Goal: Navigation & Orientation: Find specific page/section

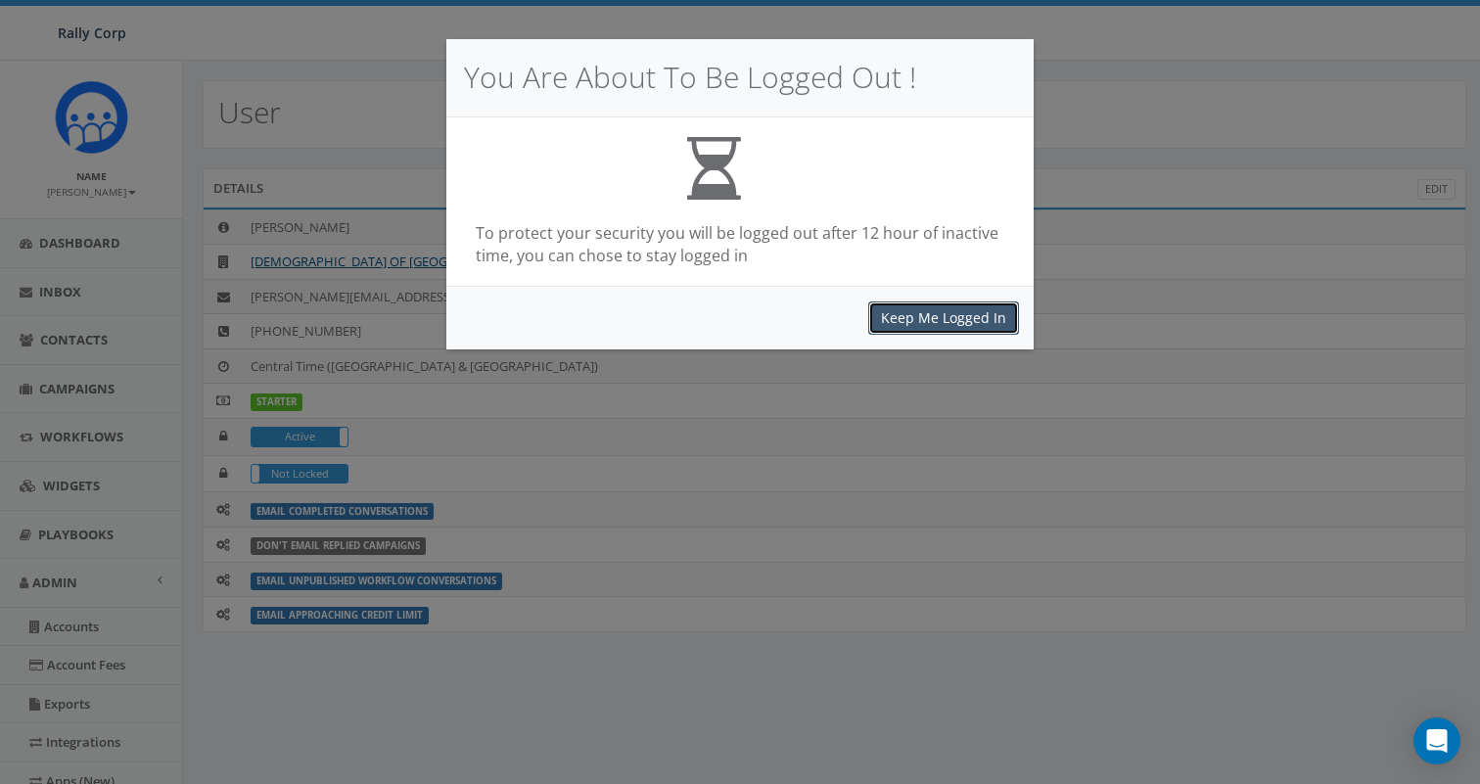
click at [933, 326] on button "Keep Me Logged In" at bounding box center [943, 318] width 151 height 33
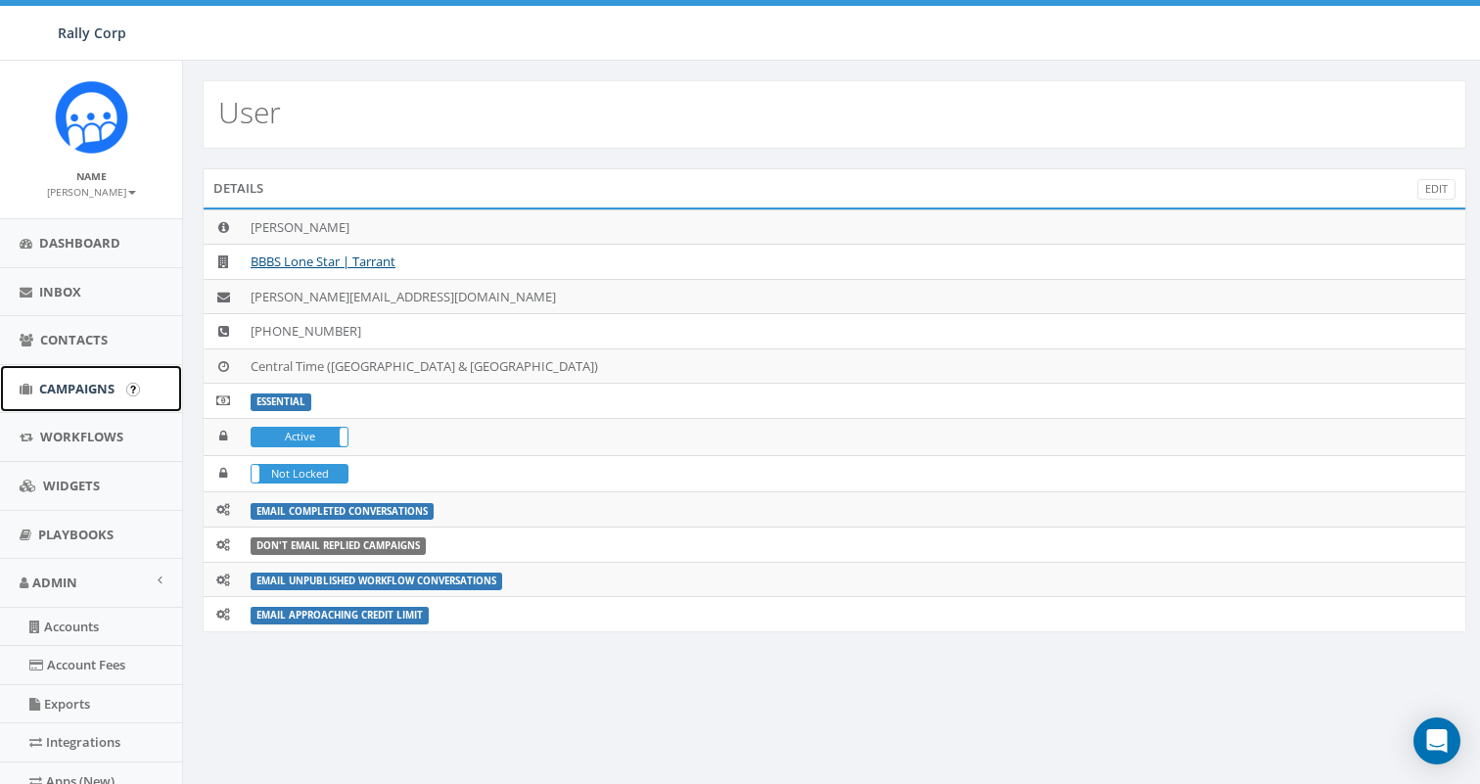
click at [78, 395] on span "Campaigns" at bounding box center [76, 389] width 75 height 18
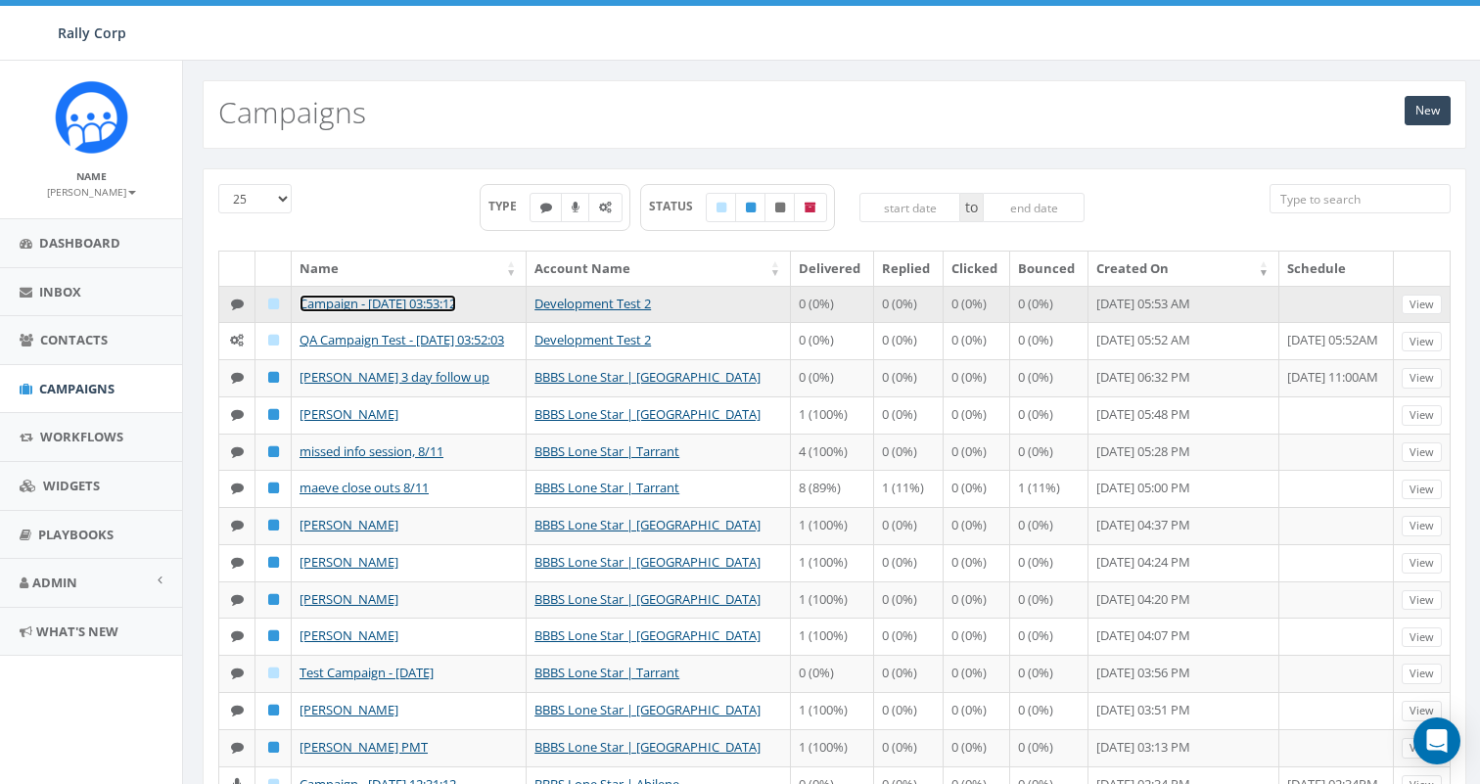
click at [435, 298] on link "Campaign - 08/12/2025, 03:53:12" at bounding box center [378, 304] width 157 height 18
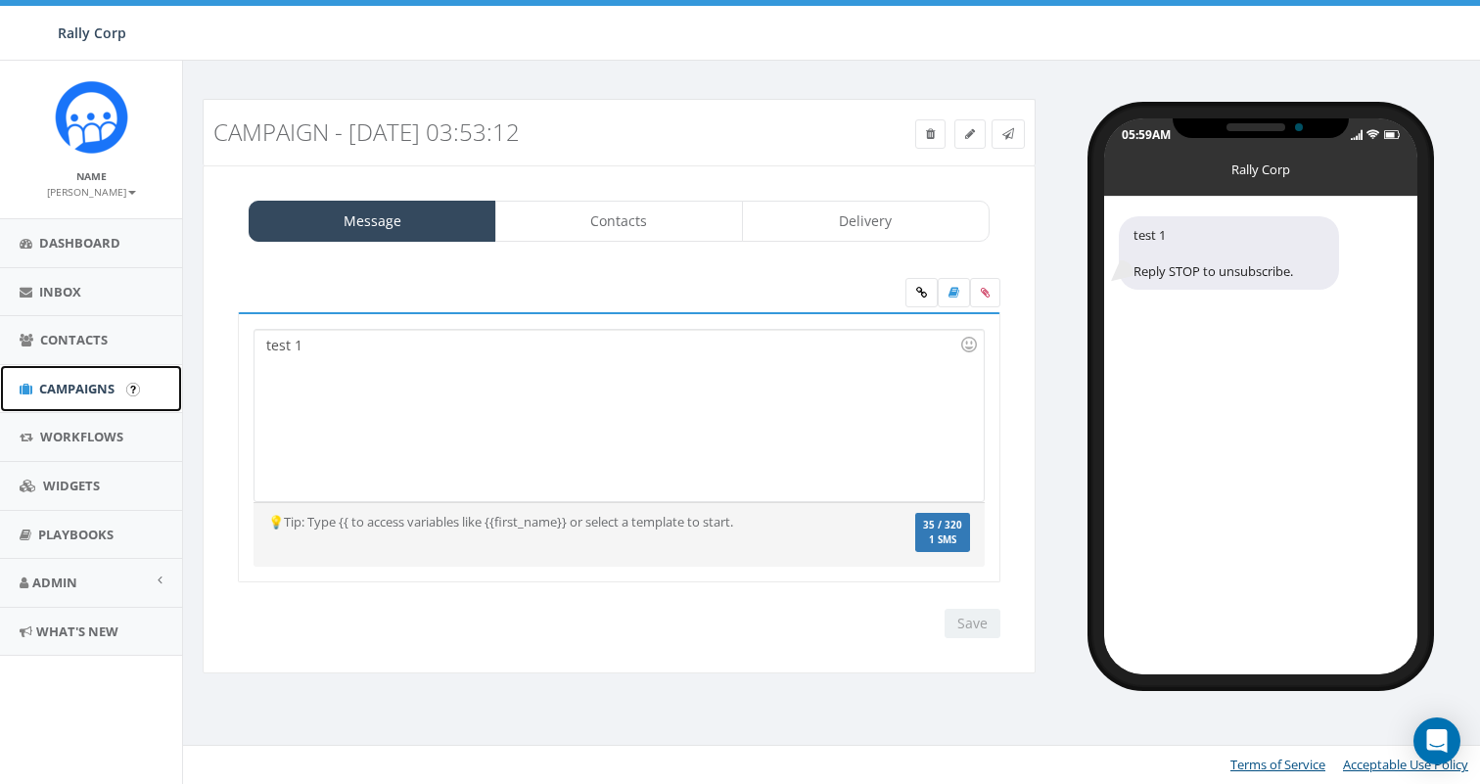
click at [85, 381] on span "Campaigns" at bounding box center [76, 389] width 75 height 18
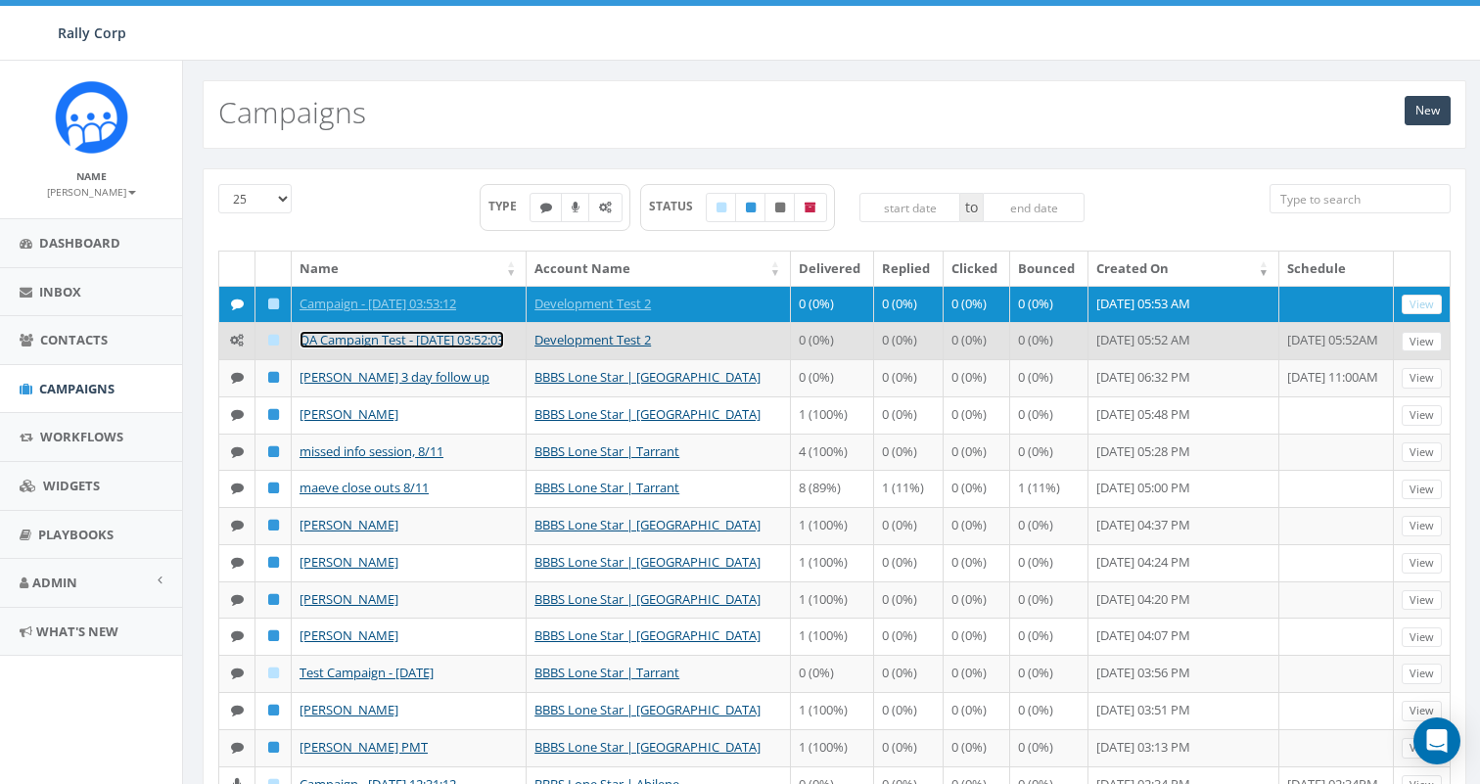
click at [355, 344] on link "QA Campaign Test - 08/12/2025, 03:52:03" at bounding box center [402, 340] width 205 height 18
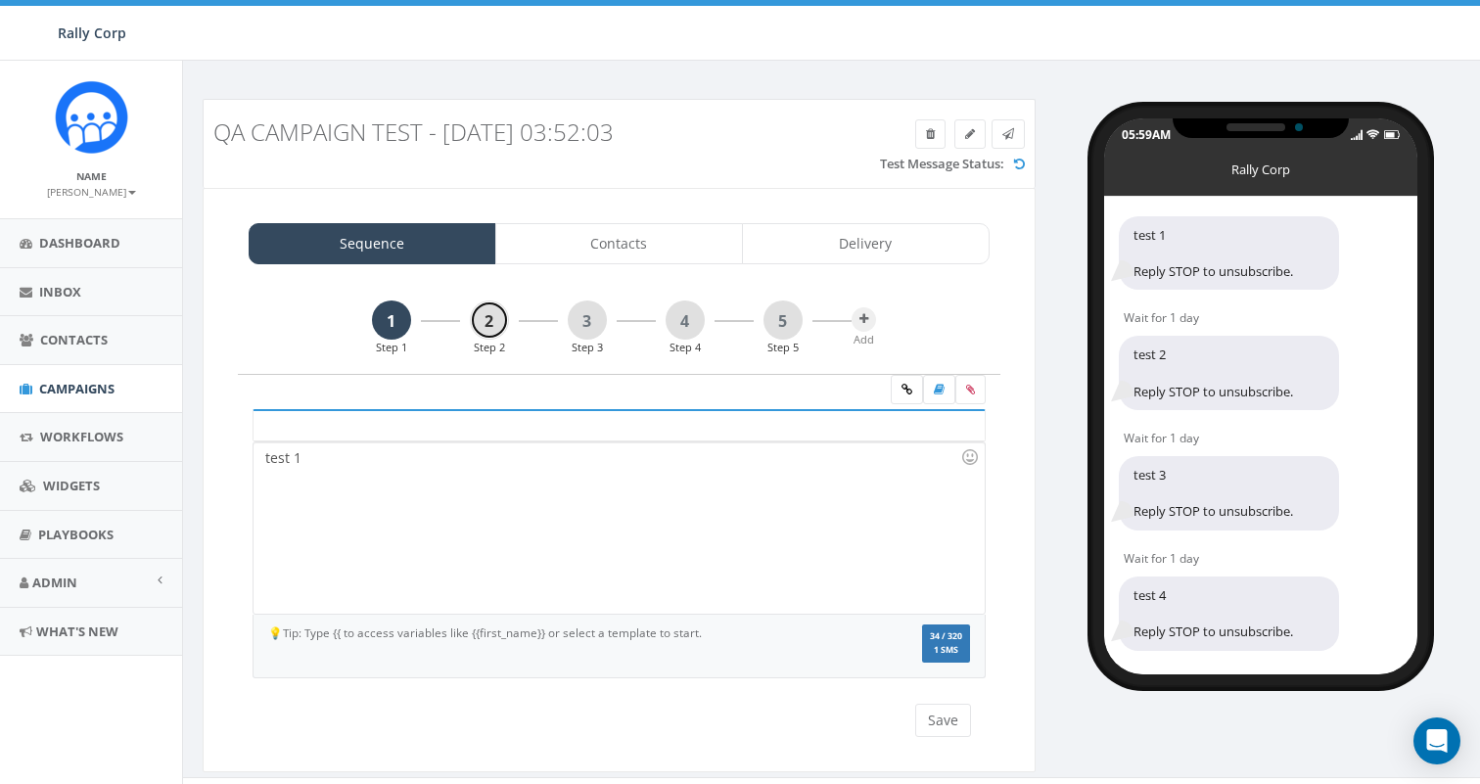
click at [495, 326] on link "2" at bounding box center [489, 320] width 39 height 39
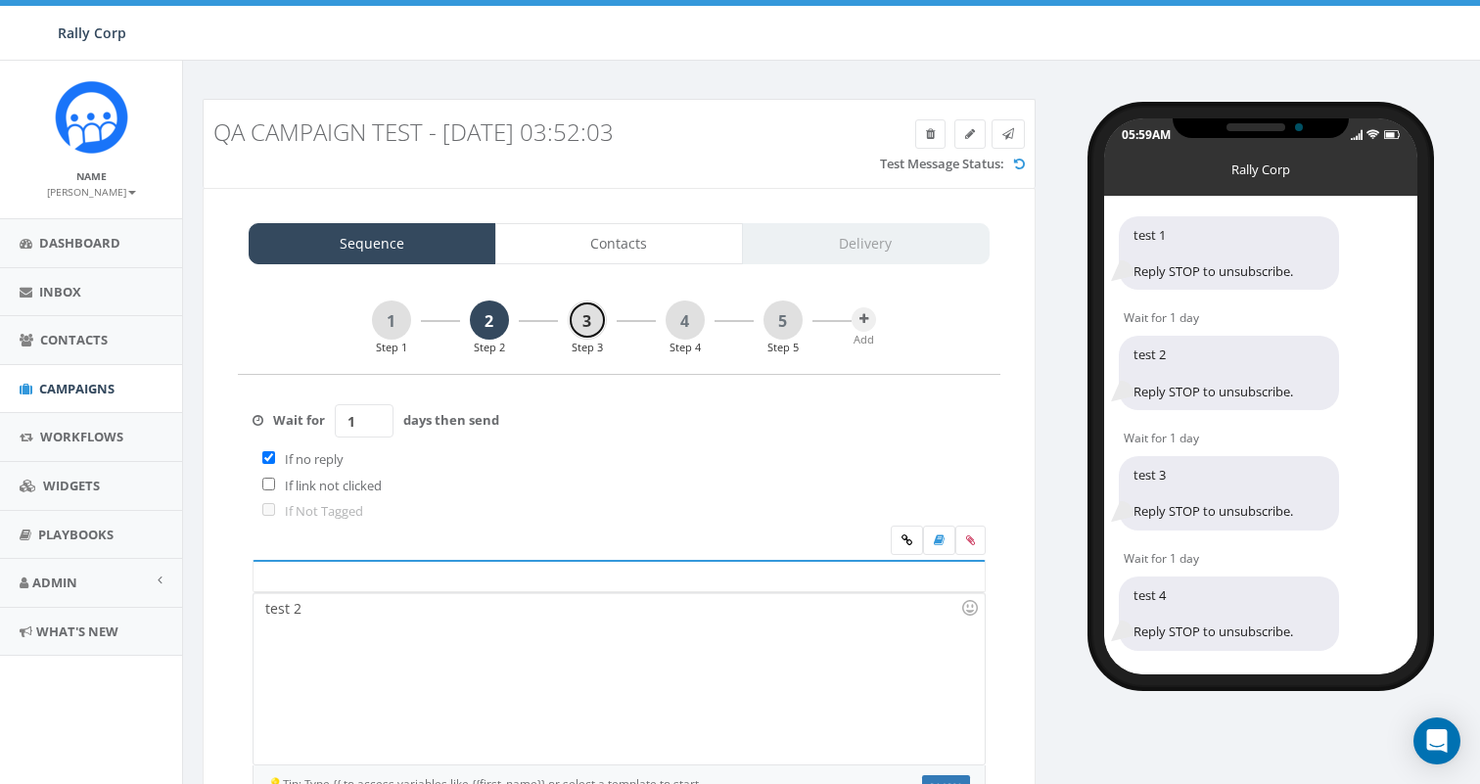
click at [589, 317] on link "3" at bounding box center [587, 320] width 39 height 39
click at [682, 326] on link "4" at bounding box center [685, 320] width 39 height 39
click at [798, 317] on link "5" at bounding box center [783, 320] width 39 height 39
click at [679, 318] on link "4" at bounding box center [685, 320] width 39 height 39
click at [592, 314] on link "3" at bounding box center [587, 320] width 39 height 39
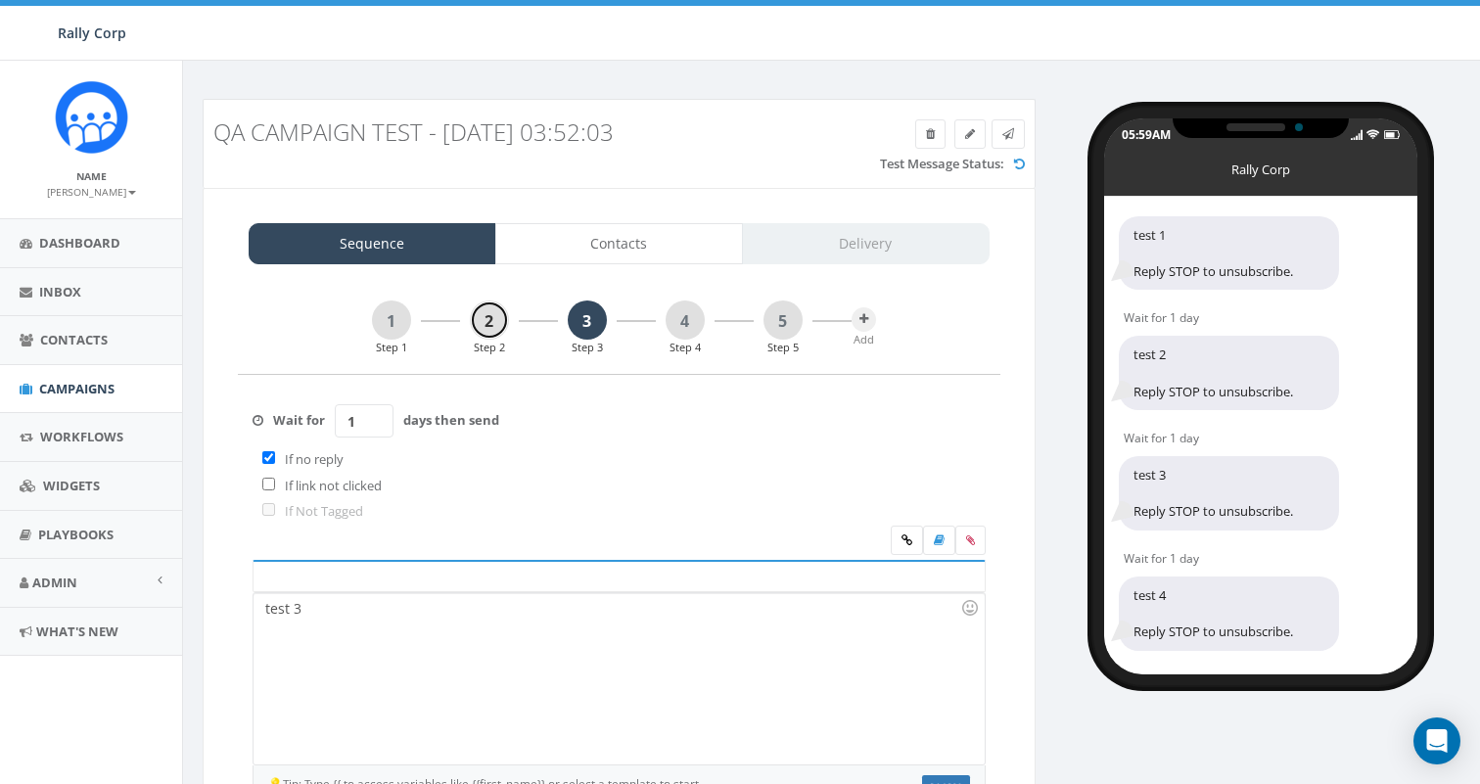
click at [492, 317] on link "2" at bounding box center [489, 320] width 39 height 39
click at [388, 318] on link "1" at bounding box center [391, 320] width 39 height 39
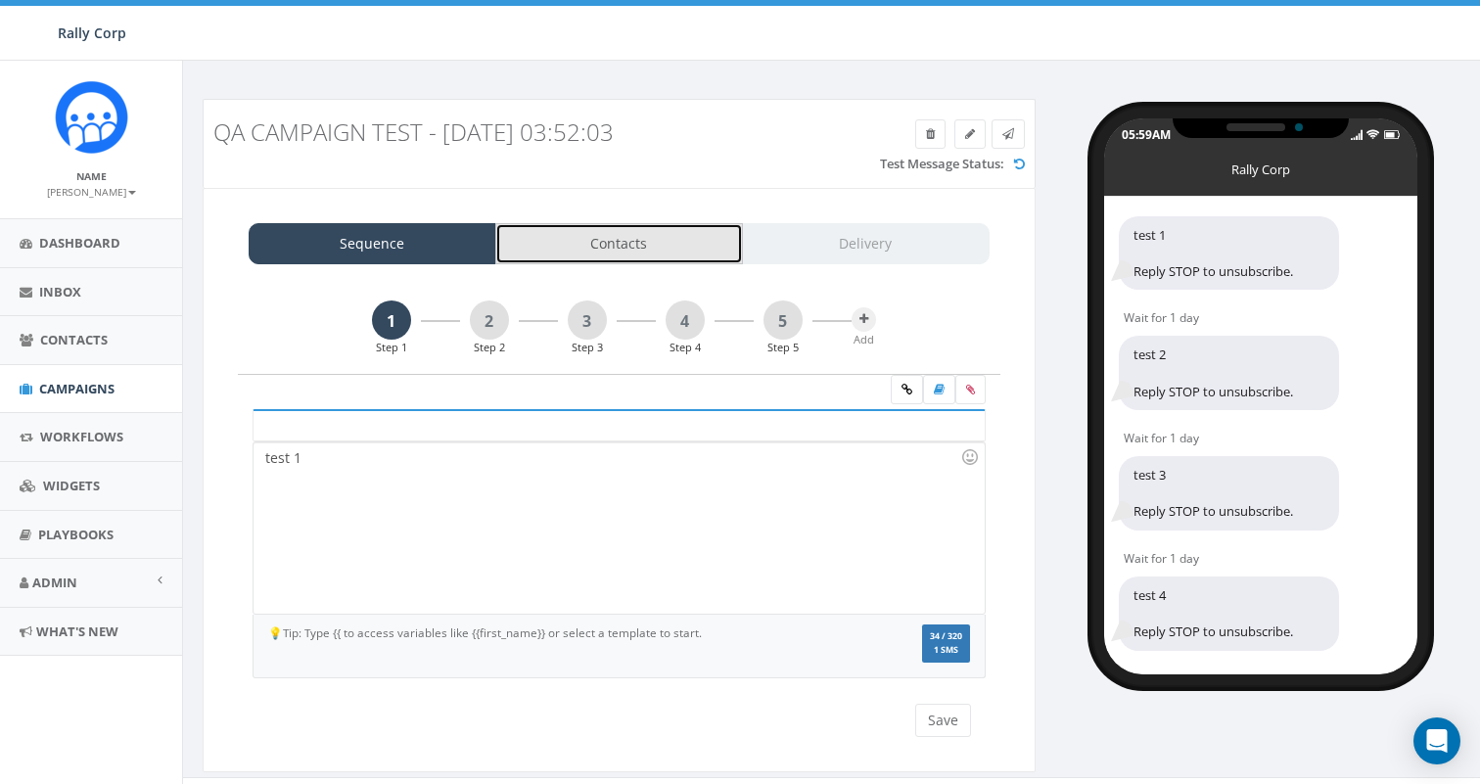
click at [593, 240] on link "Contacts" at bounding box center [619, 243] width 248 height 41
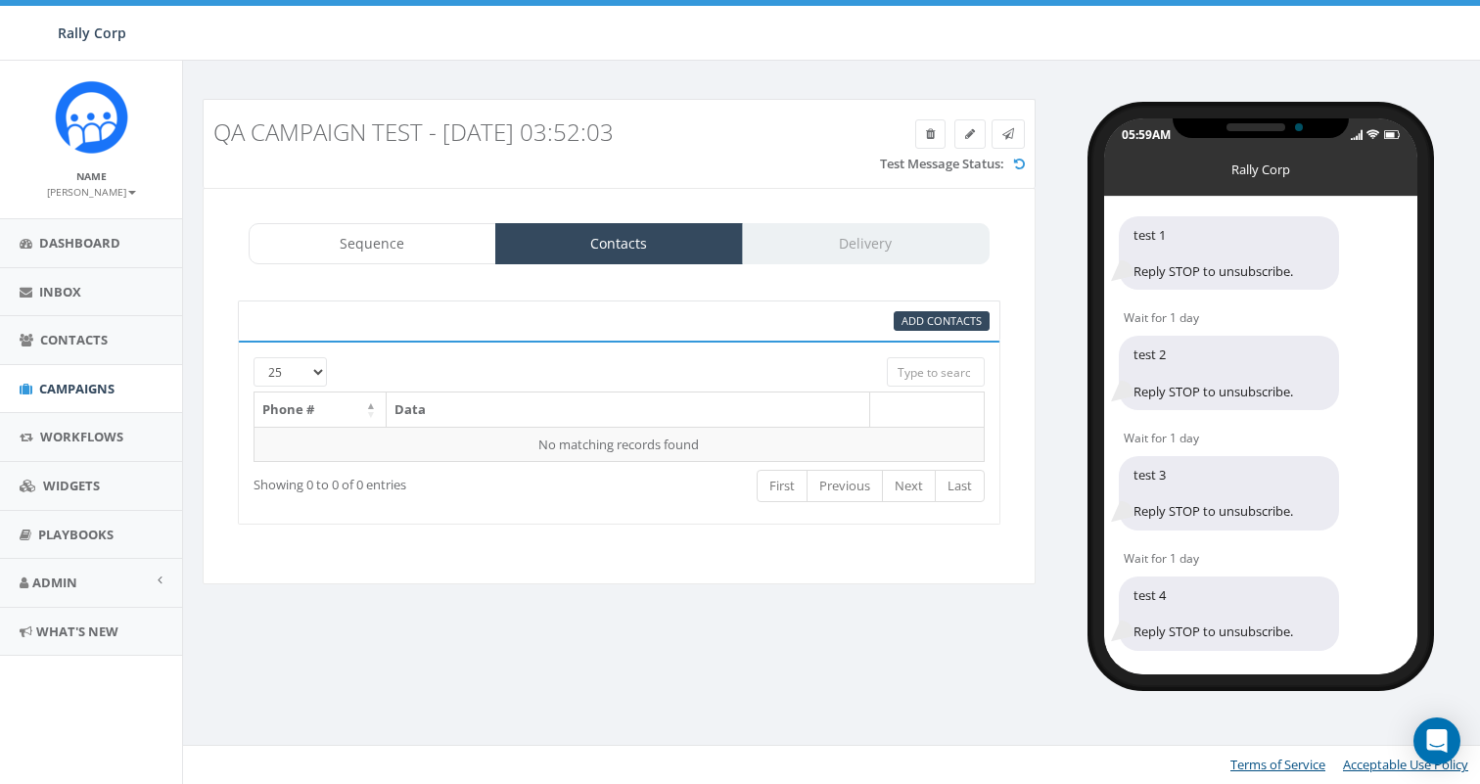
click at [558, 186] on div "QA Campaign Test - 08/12/2025, 03:52:03 Test Message Status:" at bounding box center [619, 143] width 833 height 89
click at [82, 580] on link "Admin" at bounding box center [91, 583] width 182 height 48
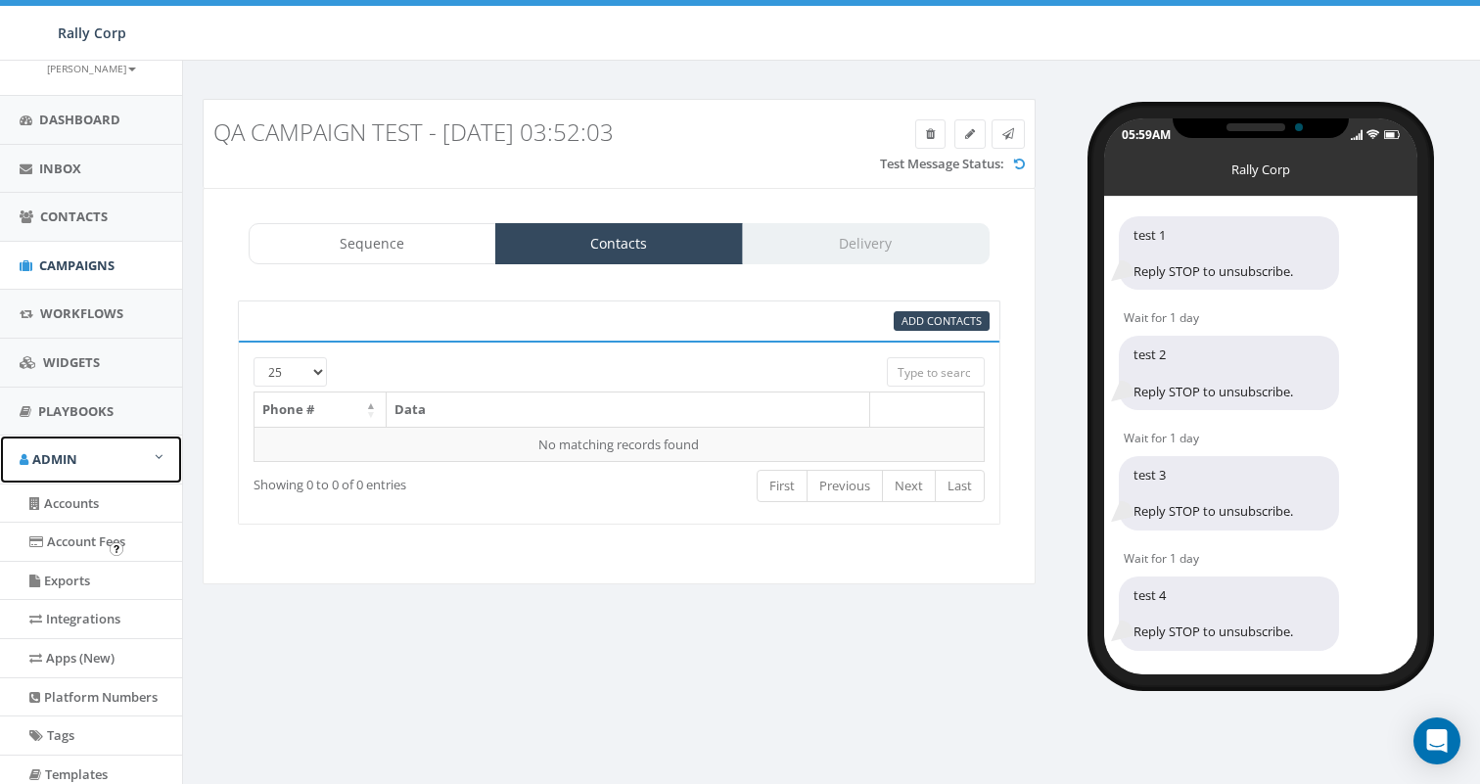
scroll to position [137, 0]
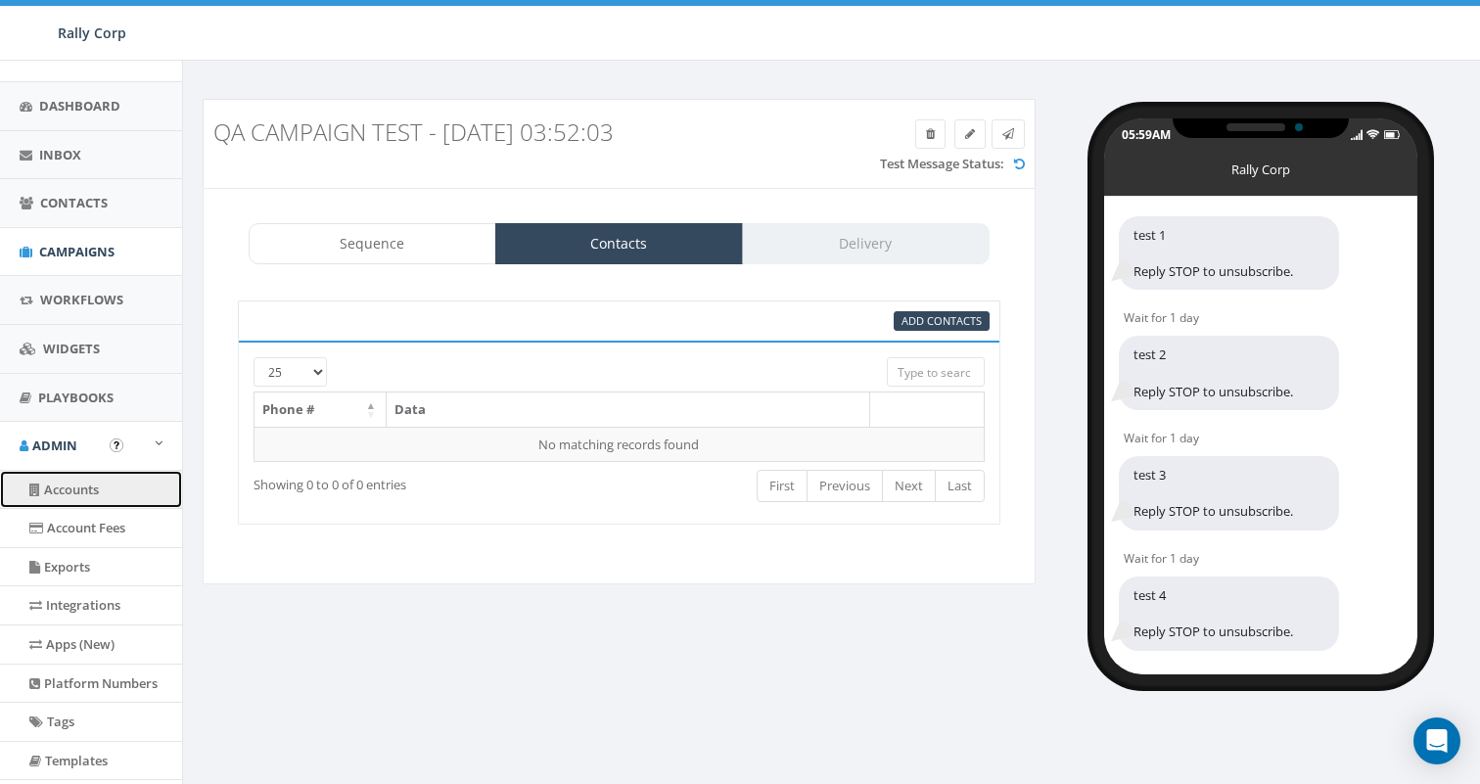
click at [43, 476] on link "Accounts" at bounding box center [91, 490] width 182 height 38
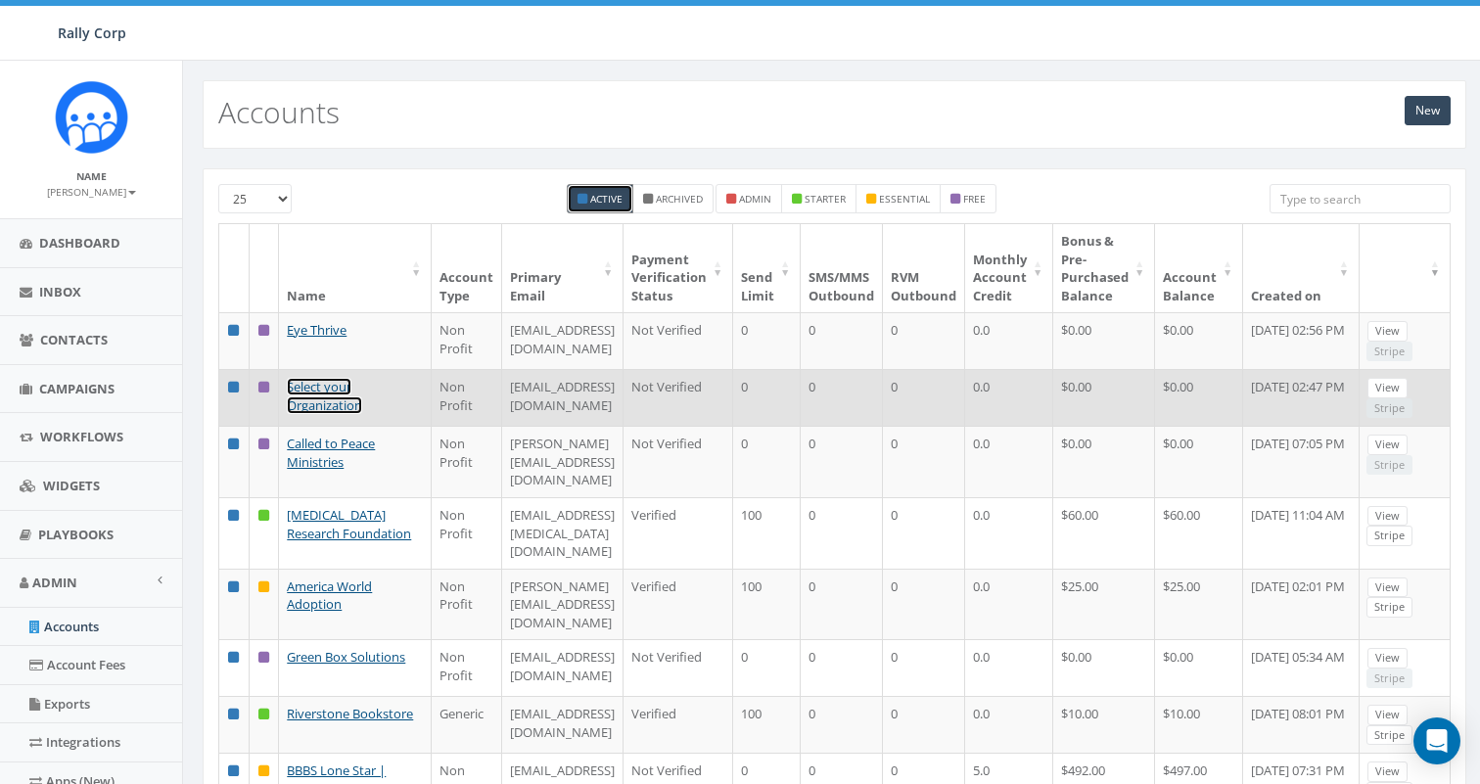
click at [309, 410] on link "Select your Organization" at bounding box center [324, 396] width 75 height 36
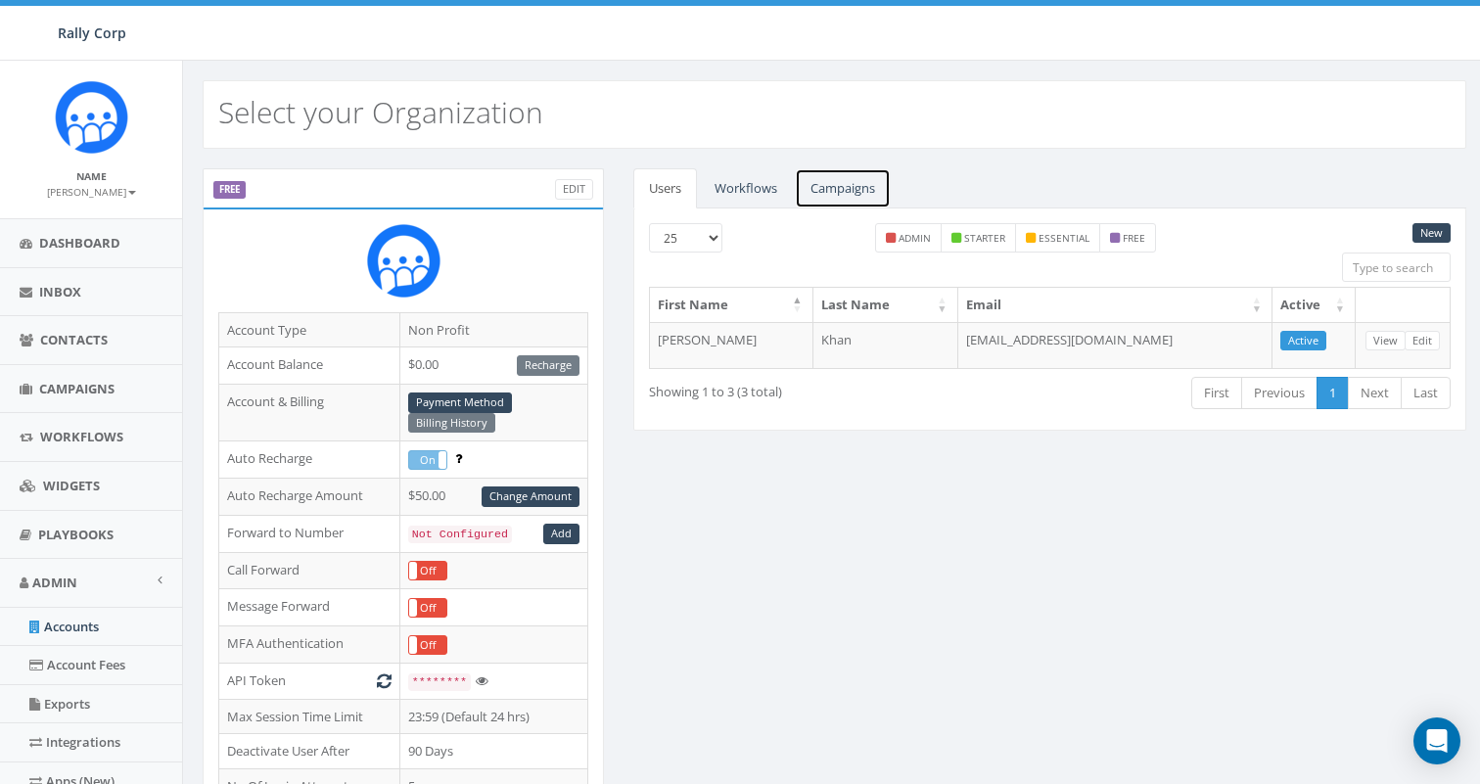
click at [822, 195] on link "Campaigns" at bounding box center [843, 188] width 96 height 40
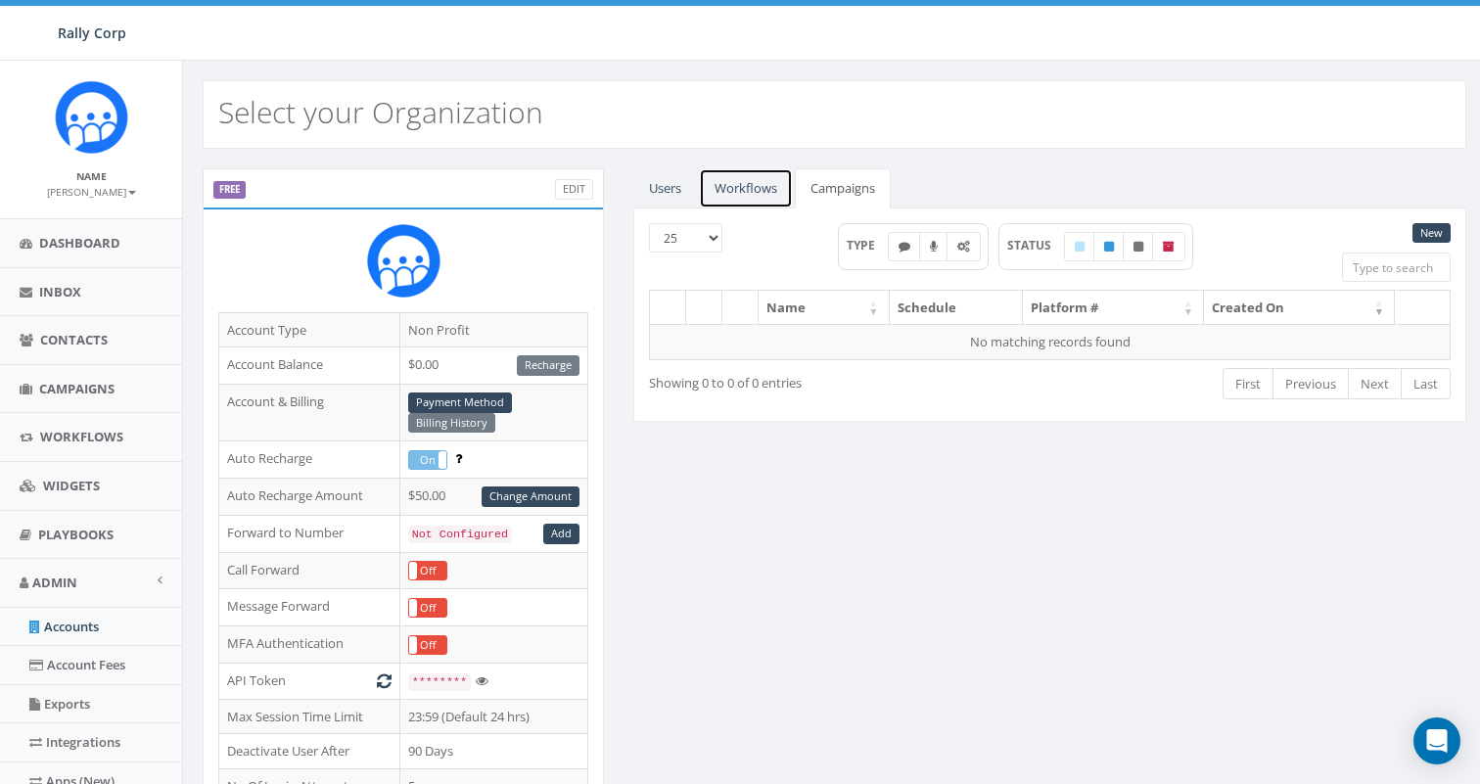
click at [722, 191] on link "Workflows" at bounding box center [746, 188] width 94 height 40
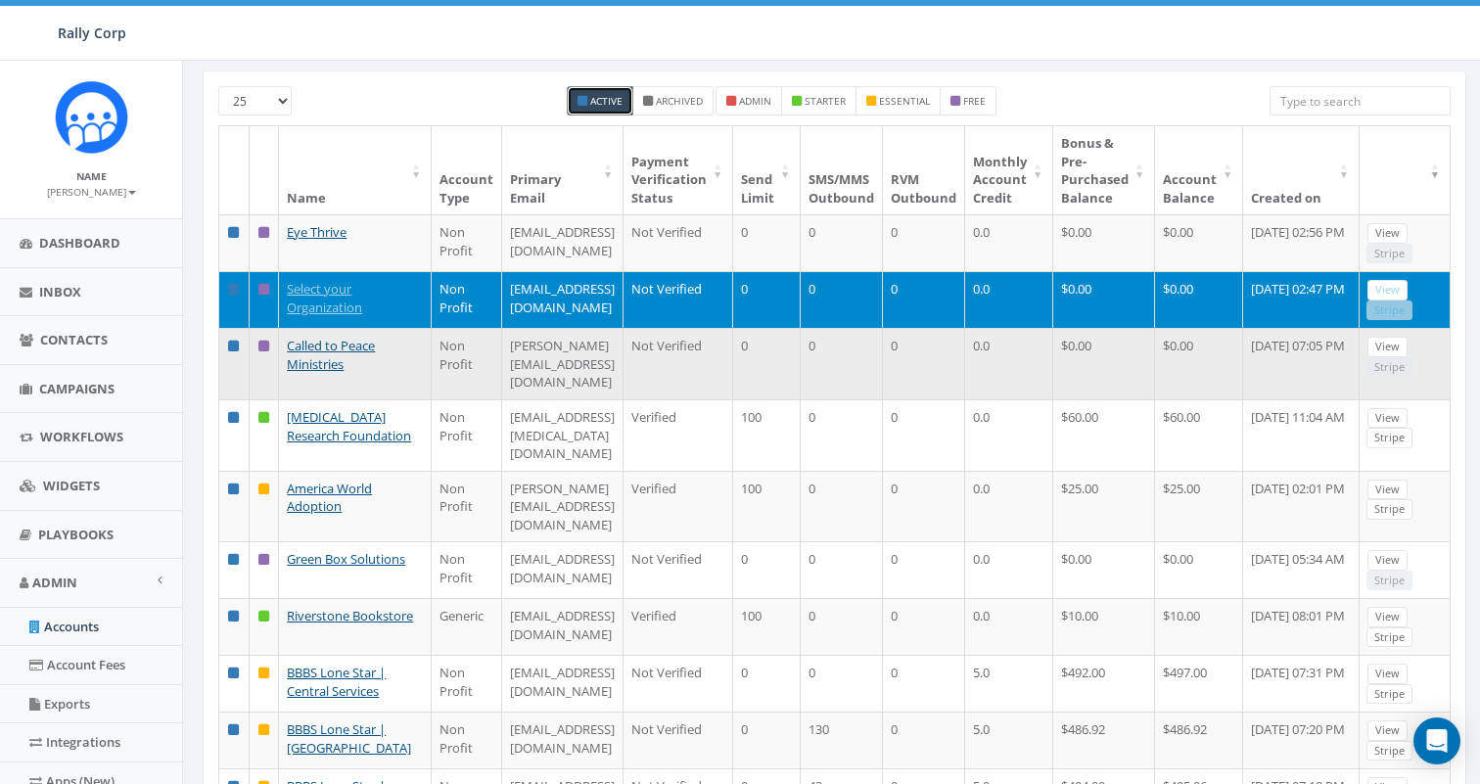
scroll to position [107, 0]
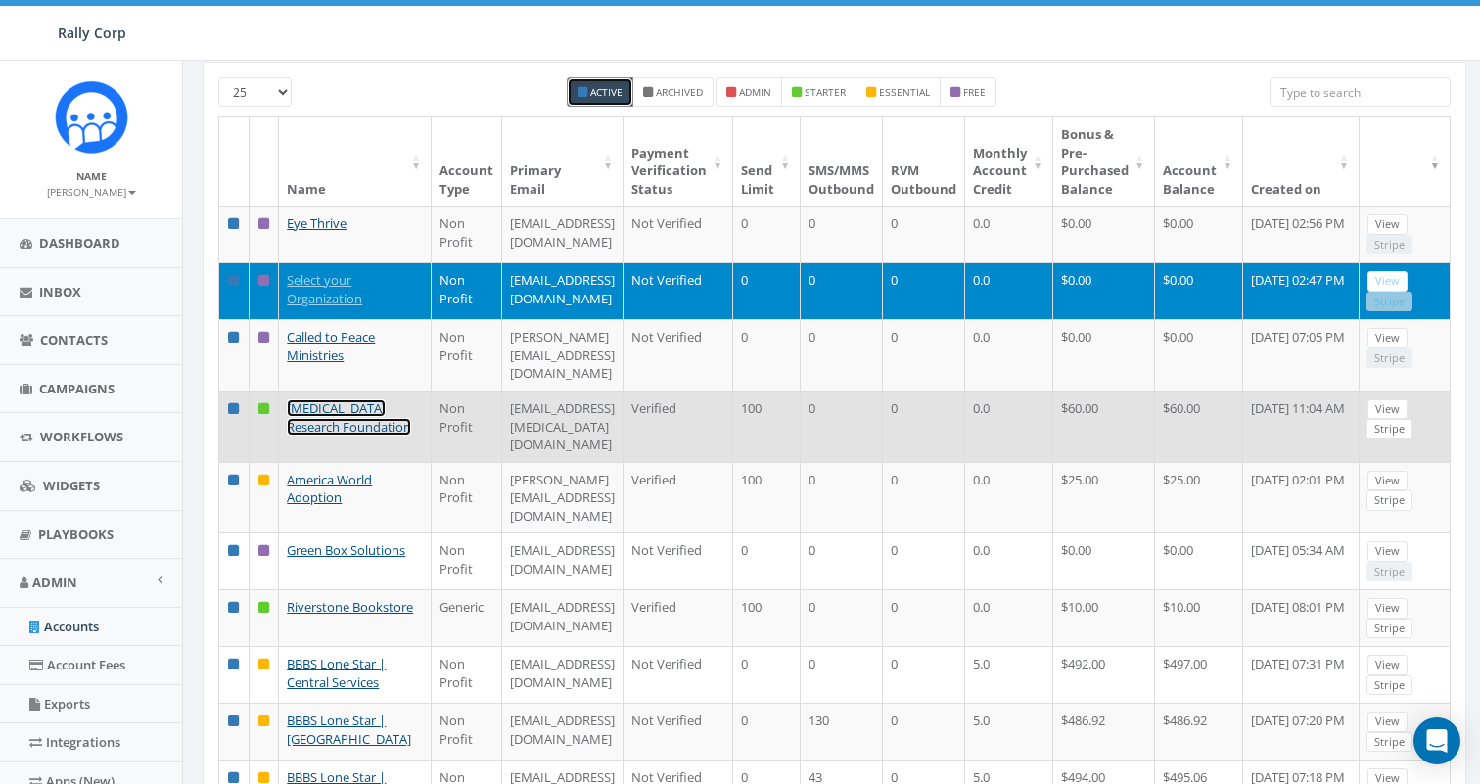
click at [314, 436] on link "[MEDICAL_DATA] Research Foundation" at bounding box center [349, 417] width 124 height 36
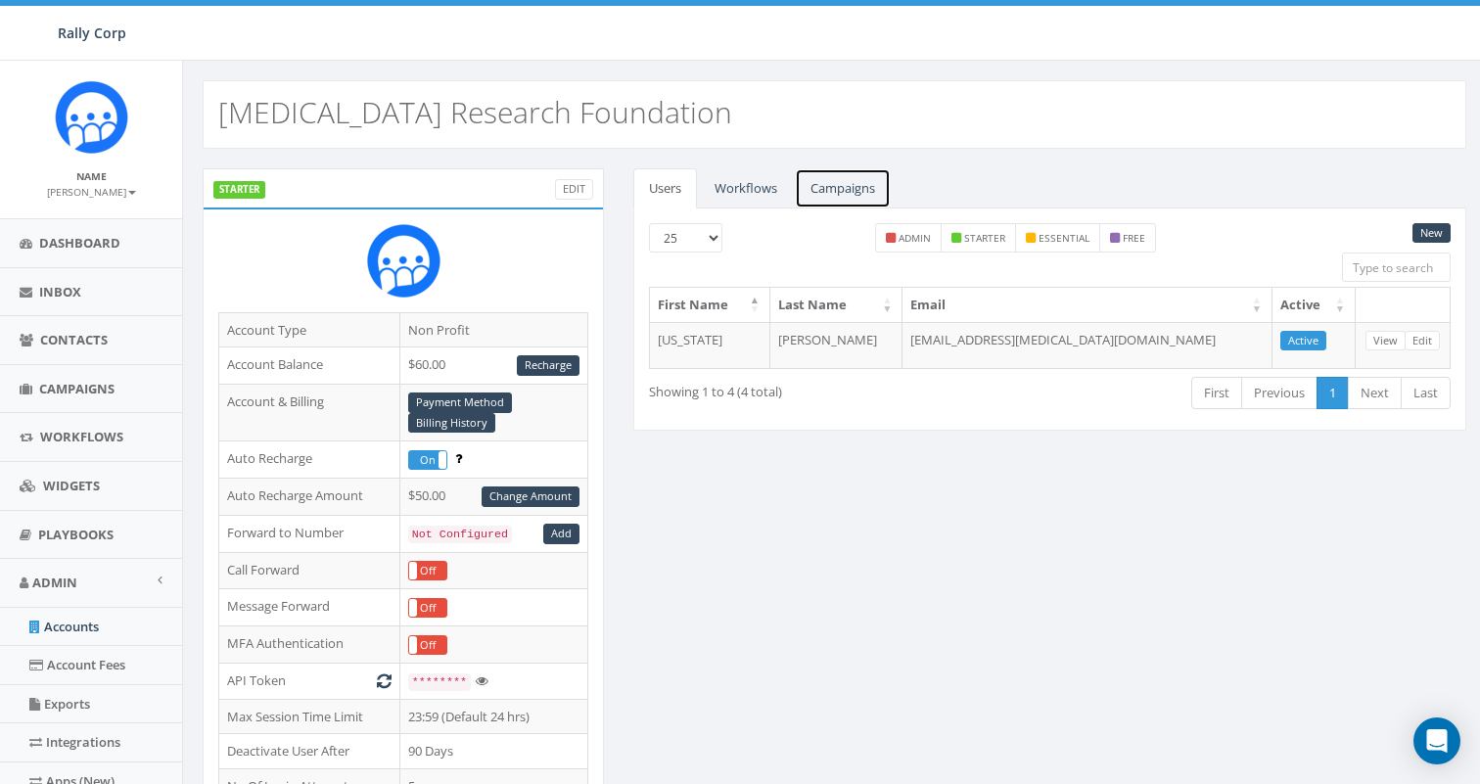
click at [863, 189] on link "Campaigns" at bounding box center [843, 188] width 96 height 40
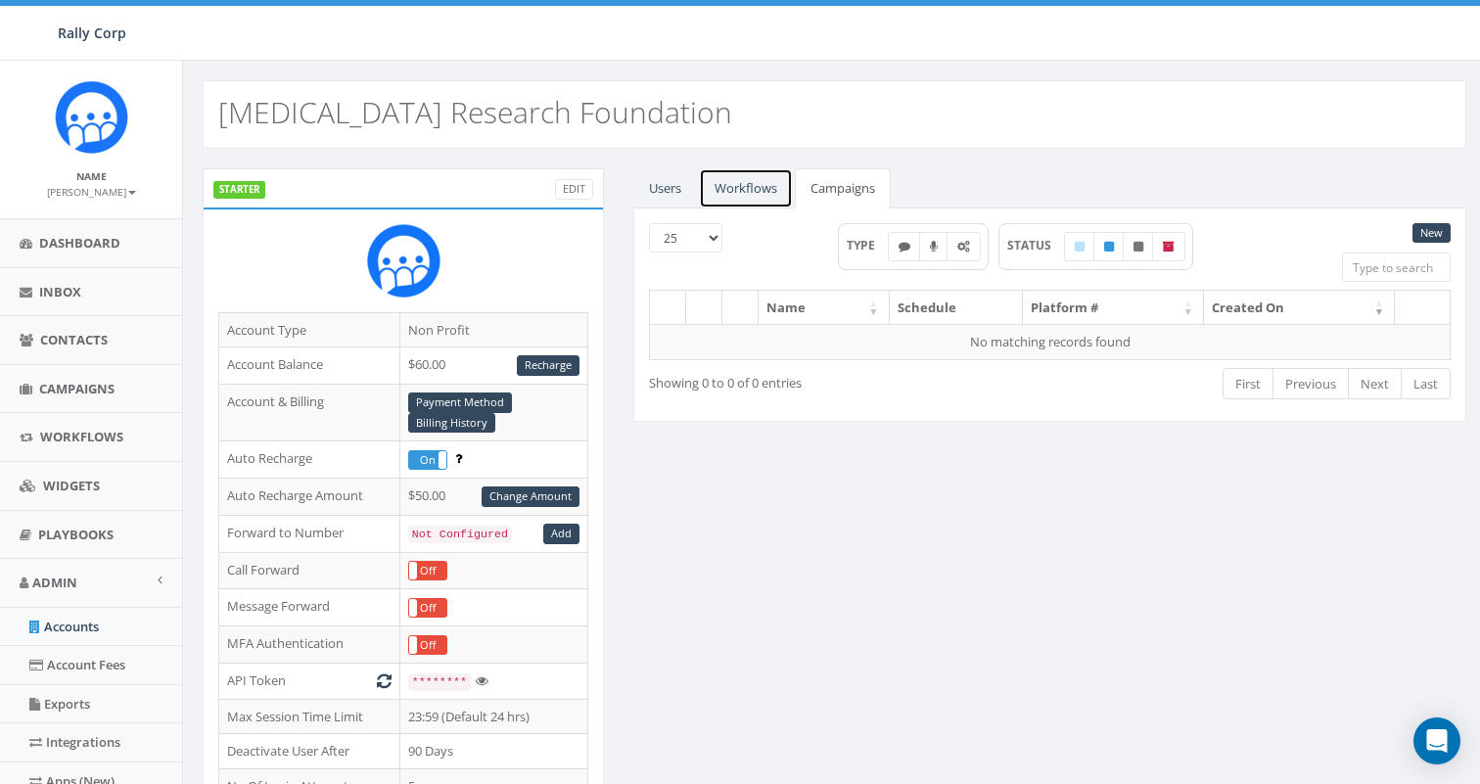
click at [757, 184] on link "Workflows" at bounding box center [746, 188] width 94 height 40
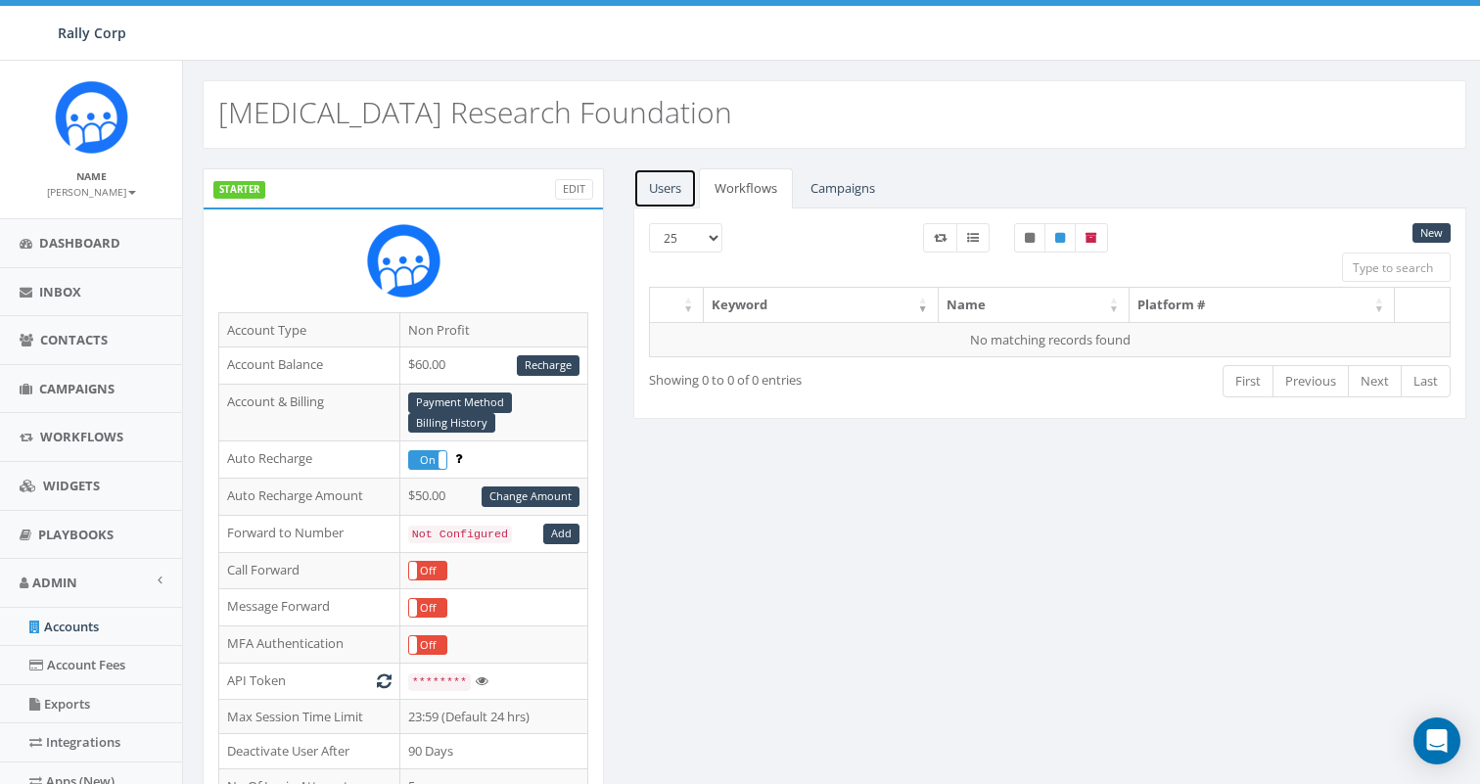
click at [683, 184] on link "Users" at bounding box center [665, 188] width 64 height 40
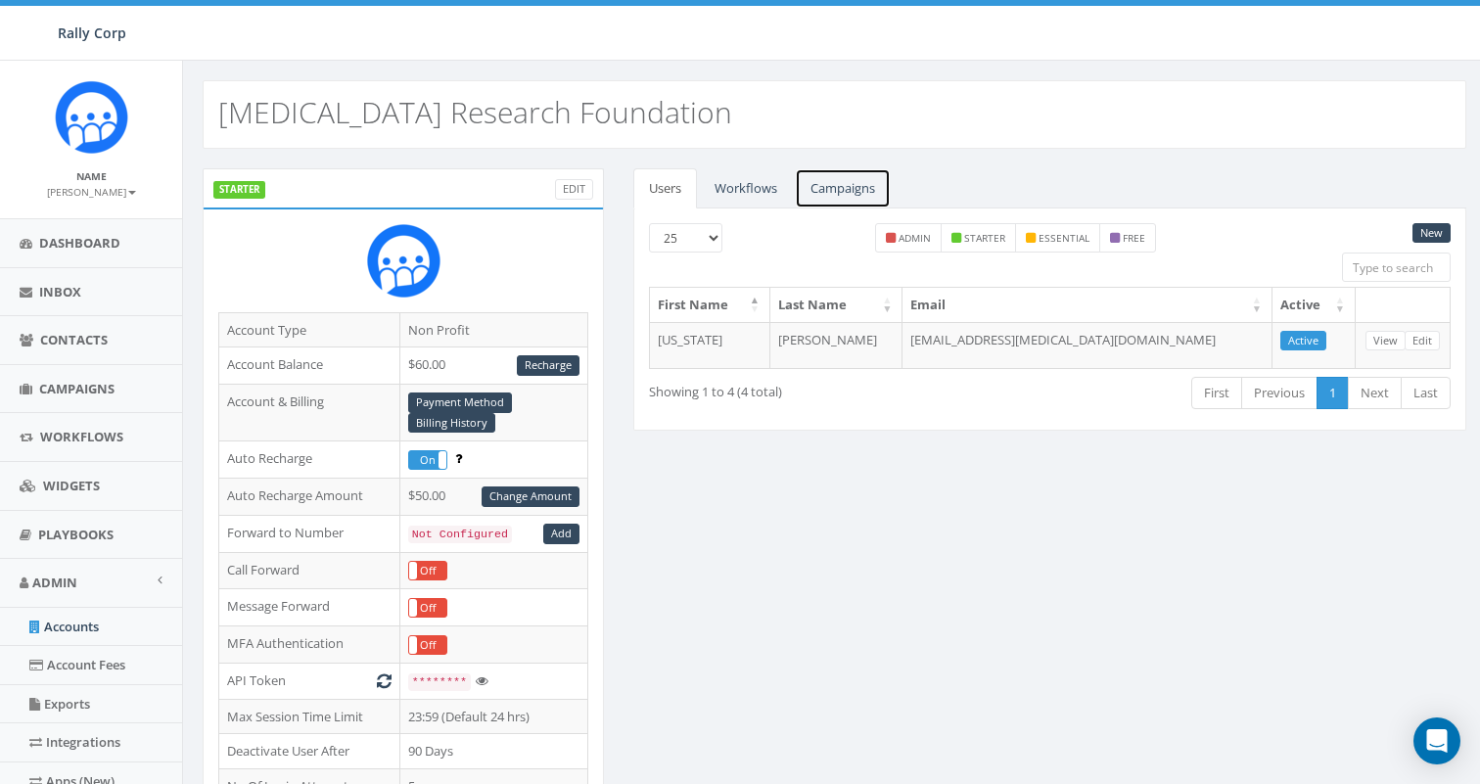
click at [860, 180] on link "Campaigns" at bounding box center [843, 188] width 96 height 40
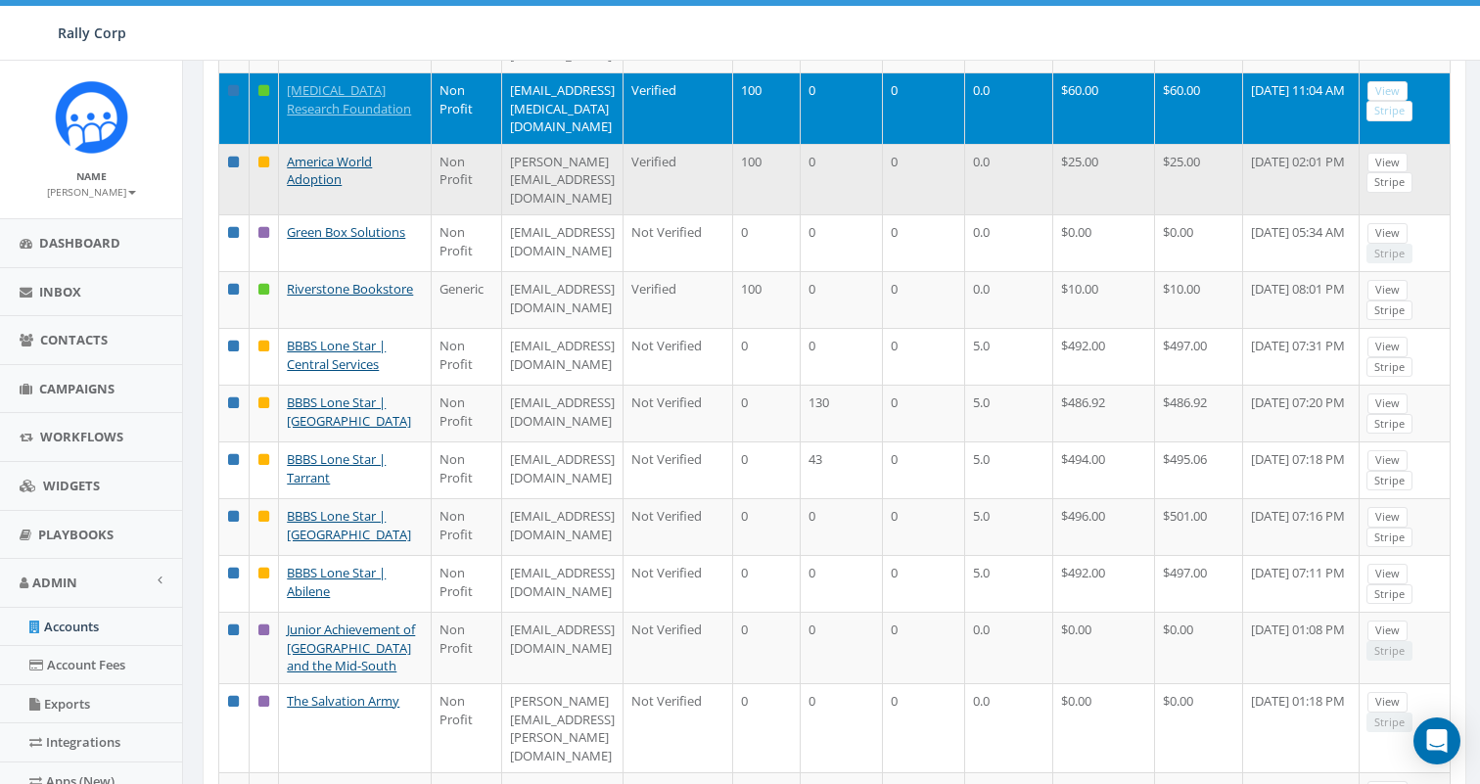
scroll to position [426, 0]
